Goal: Task Accomplishment & Management: Manage account settings

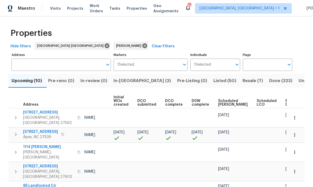
scroll to position [0, 0]
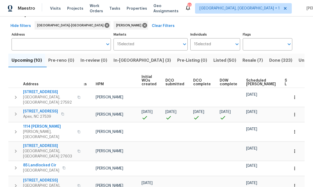
scroll to position [0, 10]
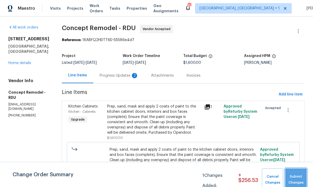
click at [296, 177] on span "Submit Changes" at bounding box center [296, 180] width 16 height 12
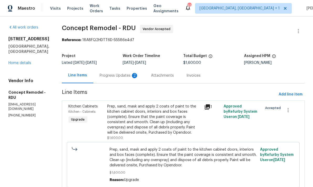
click at [105, 75] on div "Progress Updates 2" at bounding box center [119, 75] width 39 height 5
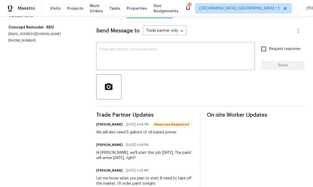
scroll to position [65, 0]
click at [123, 52] on textarea at bounding box center [175, 57] width 152 height 18
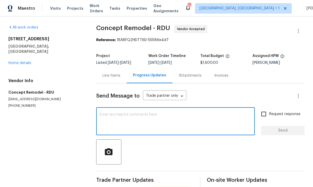
scroll to position [0, 0]
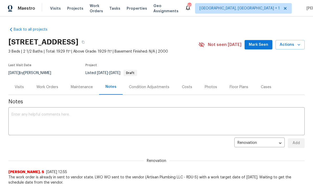
click at [49, 87] on div "Work Orders" at bounding box center [47, 87] width 22 height 5
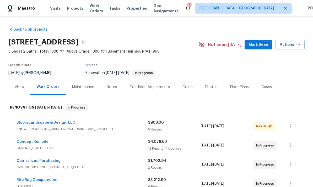
click at [261, 44] on span "Mark Seen" at bounding box center [258, 45] width 19 height 7
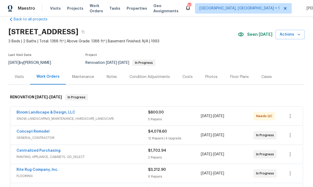
scroll to position [12, 0]
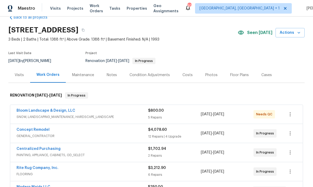
click at [238, 73] on div "Floor Plans" at bounding box center [239, 75] width 19 height 5
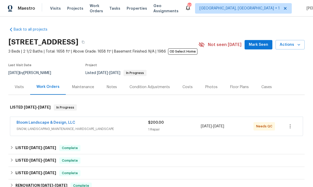
click at [44, 124] on link "Bloom Landscape & Design, LLC" at bounding box center [46, 123] width 59 height 4
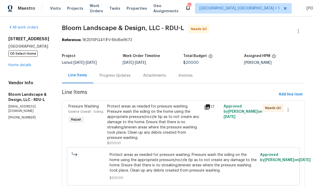
click at [163, 134] on div "Protect areas as needed for pressure washing. Pressure wash the siding on the h…" at bounding box center [154, 122] width 94 height 37
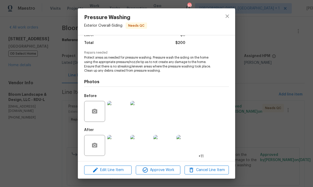
scroll to position [41, 0]
click at [121, 148] on img at bounding box center [117, 145] width 21 height 21
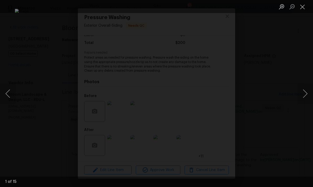
click at [302, 92] on button "Next image" at bounding box center [305, 93] width 16 height 21
click at [300, 92] on button "Next image" at bounding box center [305, 93] width 16 height 21
click at [301, 90] on button "Next image" at bounding box center [305, 93] width 16 height 21
click at [302, 92] on button "Next image" at bounding box center [305, 93] width 16 height 21
click at [304, 94] on button "Next image" at bounding box center [305, 93] width 16 height 21
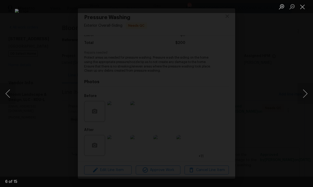
click at [305, 112] on div "Lightbox" at bounding box center [156, 93] width 313 height 187
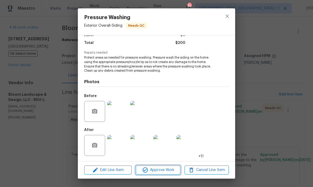
click at [161, 172] on span "Approve Work" at bounding box center [157, 170] width 41 height 7
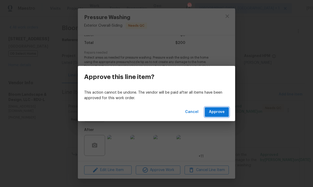
click at [214, 110] on span "Approve" at bounding box center [217, 112] width 16 height 7
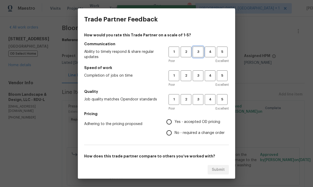
click at [200, 49] on span "3" at bounding box center [198, 52] width 10 height 6
click at [201, 73] on span "3" at bounding box center [198, 76] width 10 height 6
click at [174, 121] on input "Yes - accepted OD pricing" at bounding box center [168, 122] width 11 height 11
radio input "true"
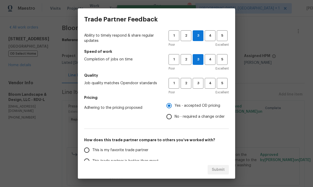
scroll to position [45, 0]
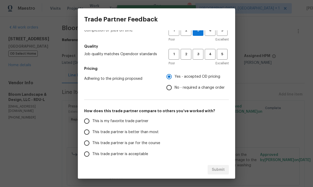
click at [89, 142] on input "This trade partner is par for the course" at bounding box center [86, 143] width 11 height 11
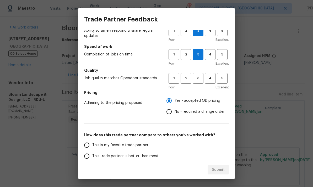
scroll to position [21, 0]
click at [197, 78] on span "3" at bounding box center [198, 79] width 10 height 6
radio input "true"
click at [219, 167] on span "Submit" at bounding box center [218, 170] width 13 height 7
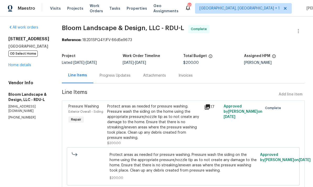
radio input "false"
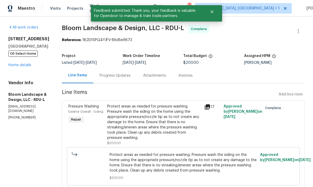
click at [23, 64] on link "Home details" at bounding box center [19, 65] width 23 height 4
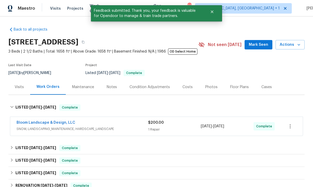
click at [110, 90] on div "Notes" at bounding box center [112, 87] width 10 height 5
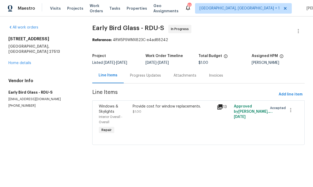
click at [24, 61] on link "Home details" at bounding box center [19, 63] width 23 height 4
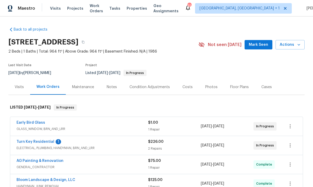
click at [36, 124] on link "Early Bird Glass" at bounding box center [31, 123] width 29 height 4
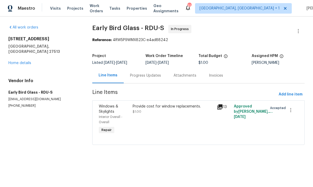
click at [24, 61] on link "Home details" at bounding box center [19, 63] width 23 height 4
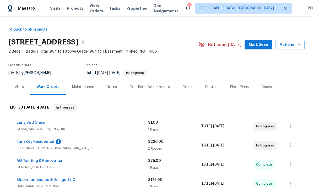
click at [108, 87] on div "Notes" at bounding box center [112, 87] width 10 height 5
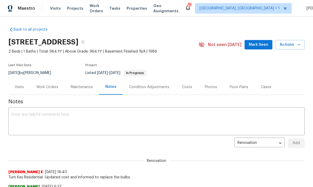
click at [49, 89] on div "Work Orders" at bounding box center [47, 87] width 22 height 5
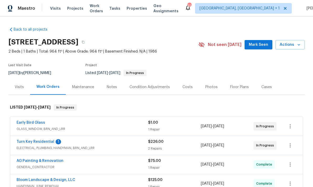
click at [36, 124] on link "Early Bird Glass" at bounding box center [31, 123] width 29 height 4
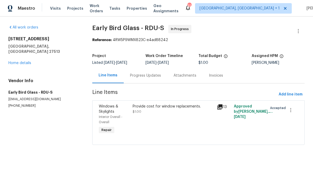
click at [144, 76] on div "Progress Updates" at bounding box center [145, 75] width 31 height 5
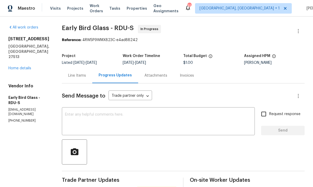
click at [73, 73] on div "Line Items" at bounding box center [77, 75] width 18 height 5
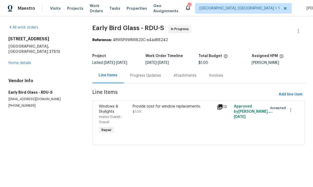
click at [143, 108] on div "Provide cost for window replacements." at bounding box center [173, 106] width 81 height 5
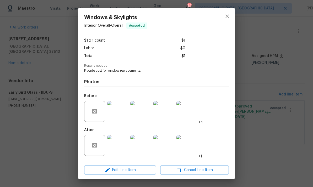
scroll to position [29, 0]
click at [131, 168] on span "Edit Line Item" at bounding box center [120, 170] width 69 height 7
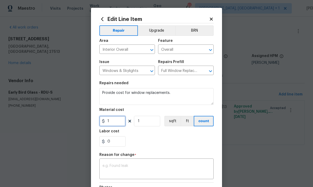
click at [120, 121] on input "1" at bounding box center [112, 121] width 26 height 10
type input "6000"
click at [129, 167] on textarea at bounding box center [156, 169] width 108 height 11
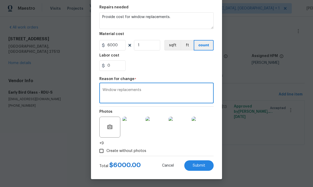
scroll to position [77, 0]
type textarea "Window replacements"
click at [200, 169] on button "Submit" at bounding box center [198, 166] width 29 height 10
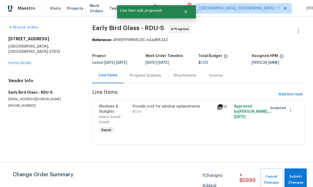
scroll to position [0, 0]
click at [293, 179] on span "Submit Changes" at bounding box center [295, 180] width 17 height 12
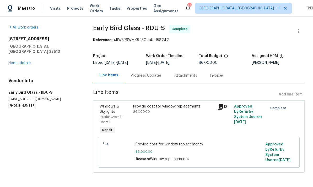
click at [28, 61] on link "Home details" at bounding box center [19, 63] width 23 height 4
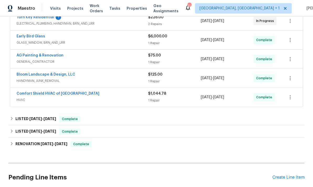
scroll to position [117, 0]
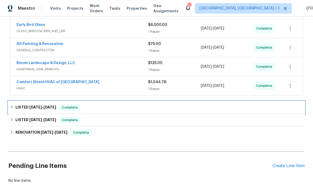
click at [38, 108] on span "[DATE]" at bounding box center [35, 108] width 13 height 4
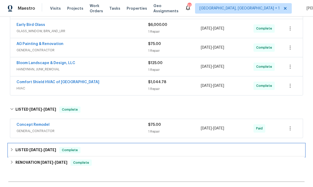
click at [43, 151] on span "[DATE] - [DATE]" at bounding box center [42, 150] width 27 height 4
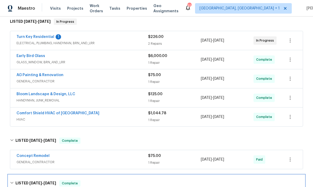
scroll to position [79, 0]
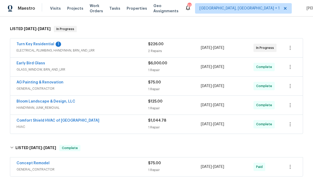
click at [32, 64] on link "Early Bird Glass" at bounding box center [31, 64] width 29 height 4
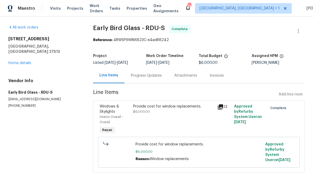
click at [151, 74] on div "Progress Updates" at bounding box center [146, 75] width 31 height 5
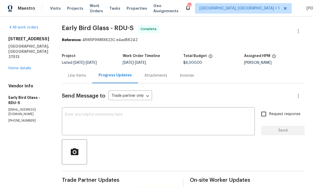
click at [136, 117] on textarea at bounding box center [158, 122] width 187 height 18
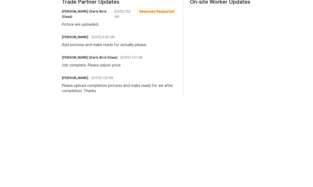
scroll to position [86, 0]
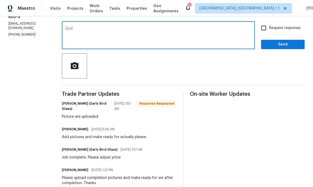
type textarea "Qcd"
click at [286, 45] on span "Send" at bounding box center [282, 44] width 35 height 7
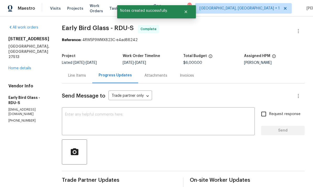
click at [21, 67] on link "Home details" at bounding box center [19, 69] width 23 height 4
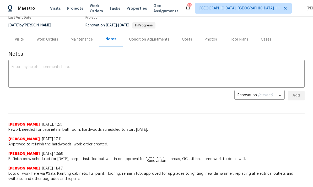
scroll to position [29, 0]
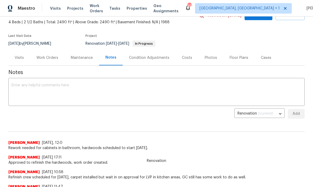
click at [49, 60] on div "Work Orders" at bounding box center [47, 57] width 22 height 5
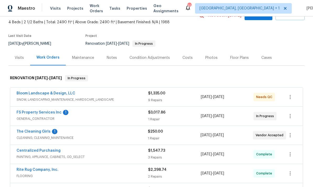
click at [45, 113] on link "FS Property Services Inc" at bounding box center [39, 113] width 45 height 4
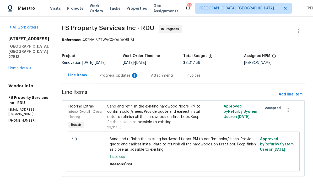
click at [126, 77] on div "Progress Updates 1" at bounding box center [119, 75] width 39 height 5
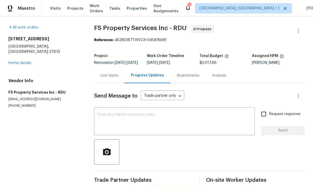
click at [22, 61] on link "Home details" at bounding box center [19, 63] width 23 height 4
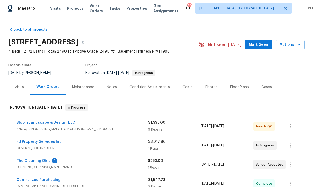
click at [41, 162] on link "The Cleaning Girls" at bounding box center [34, 161] width 34 height 4
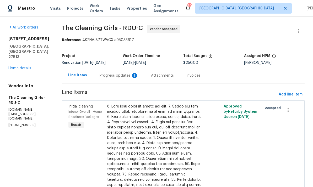
click at [123, 78] on div "Progress Updates 1" at bounding box center [119, 75] width 39 height 5
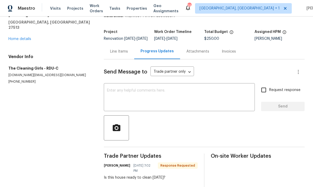
scroll to position [79, 0]
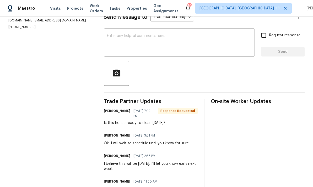
click at [125, 39] on textarea at bounding box center [179, 43] width 145 height 18
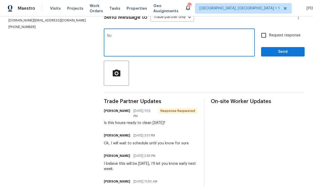
type textarea "N"
type textarea "Waiting on confirmation with flooring vendor I’ll keep you posted but likely no…"
click at [267, 40] on input "Request response" at bounding box center [263, 35] width 11 height 11
checkbox input "true"
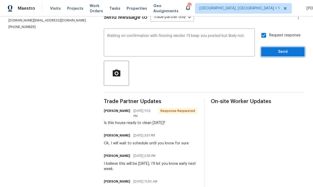
click at [286, 57] on button "Send" at bounding box center [282, 52] width 43 height 10
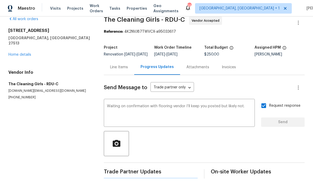
scroll to position [0, 0]
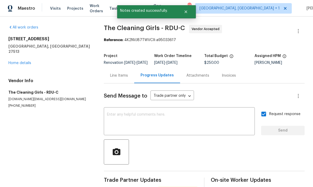
click at [26, 61] on link "Home details" at bounding box center [19, 63] width 23 height 4
